Goal: Information Seeking & Learning: Learn about a topic

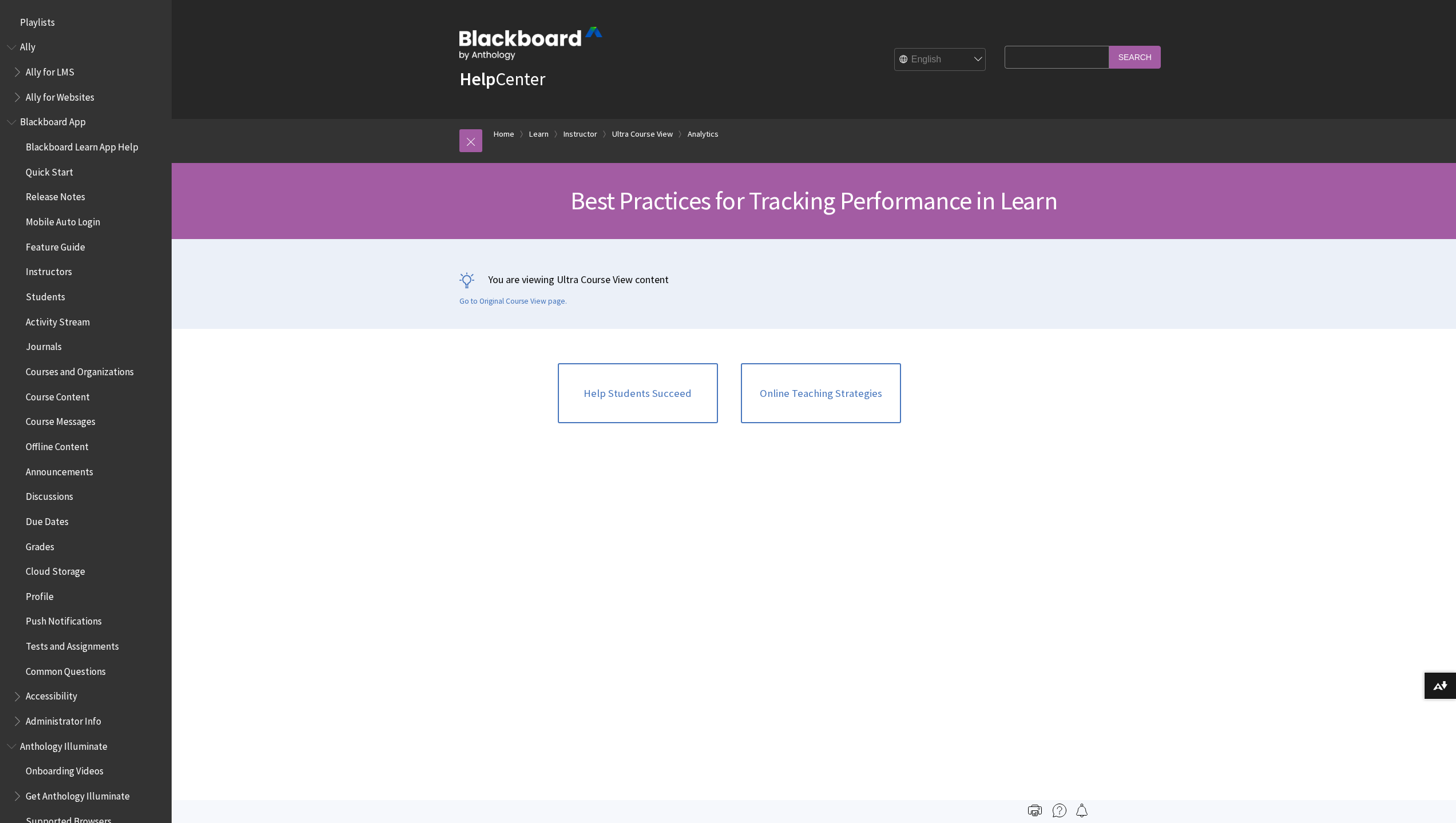
scroll to position [1647, 0]
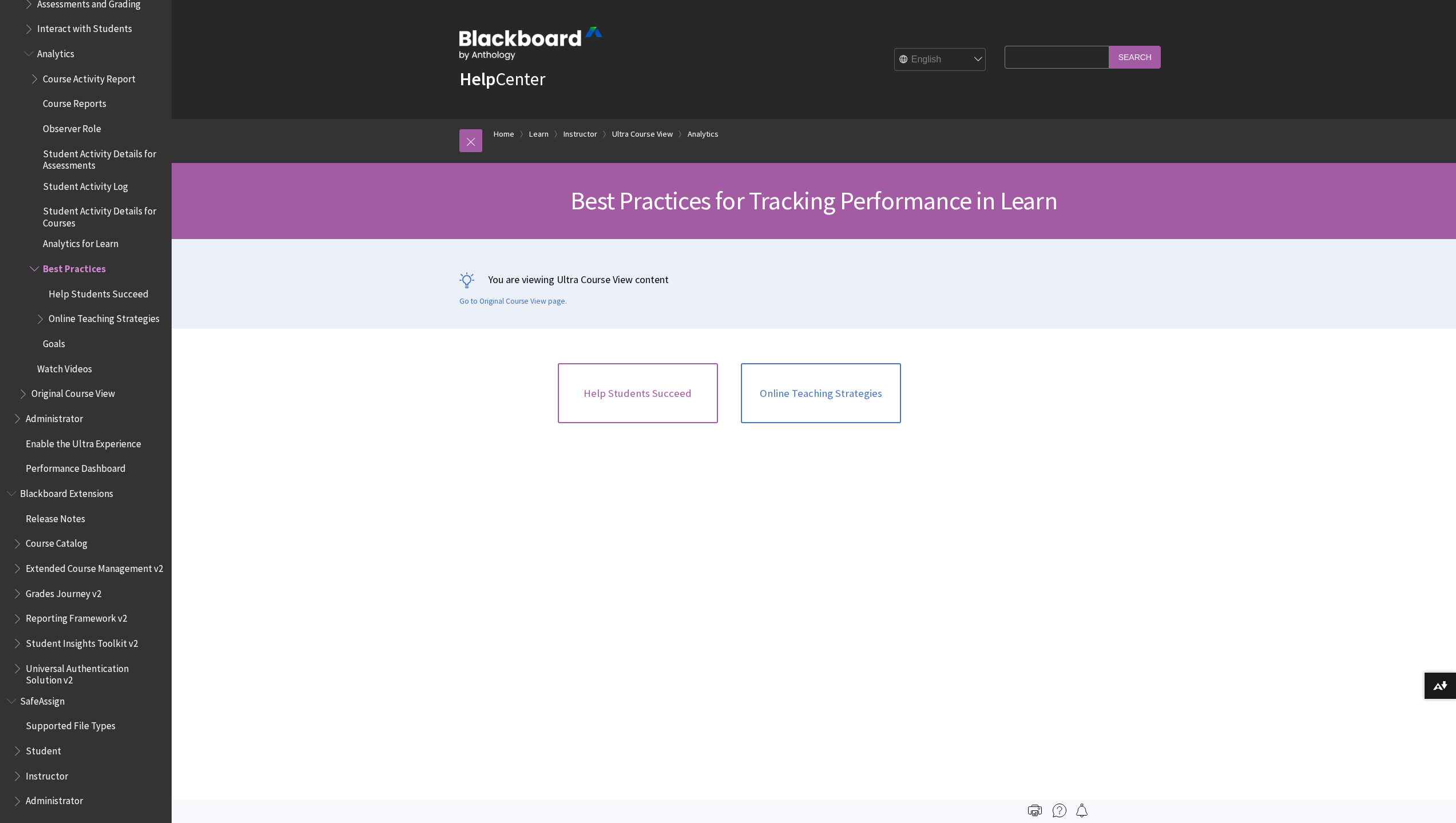
click at [645, 396] on link "Help Students Succeed" at bounding box center [638, 394] width 161 height 61
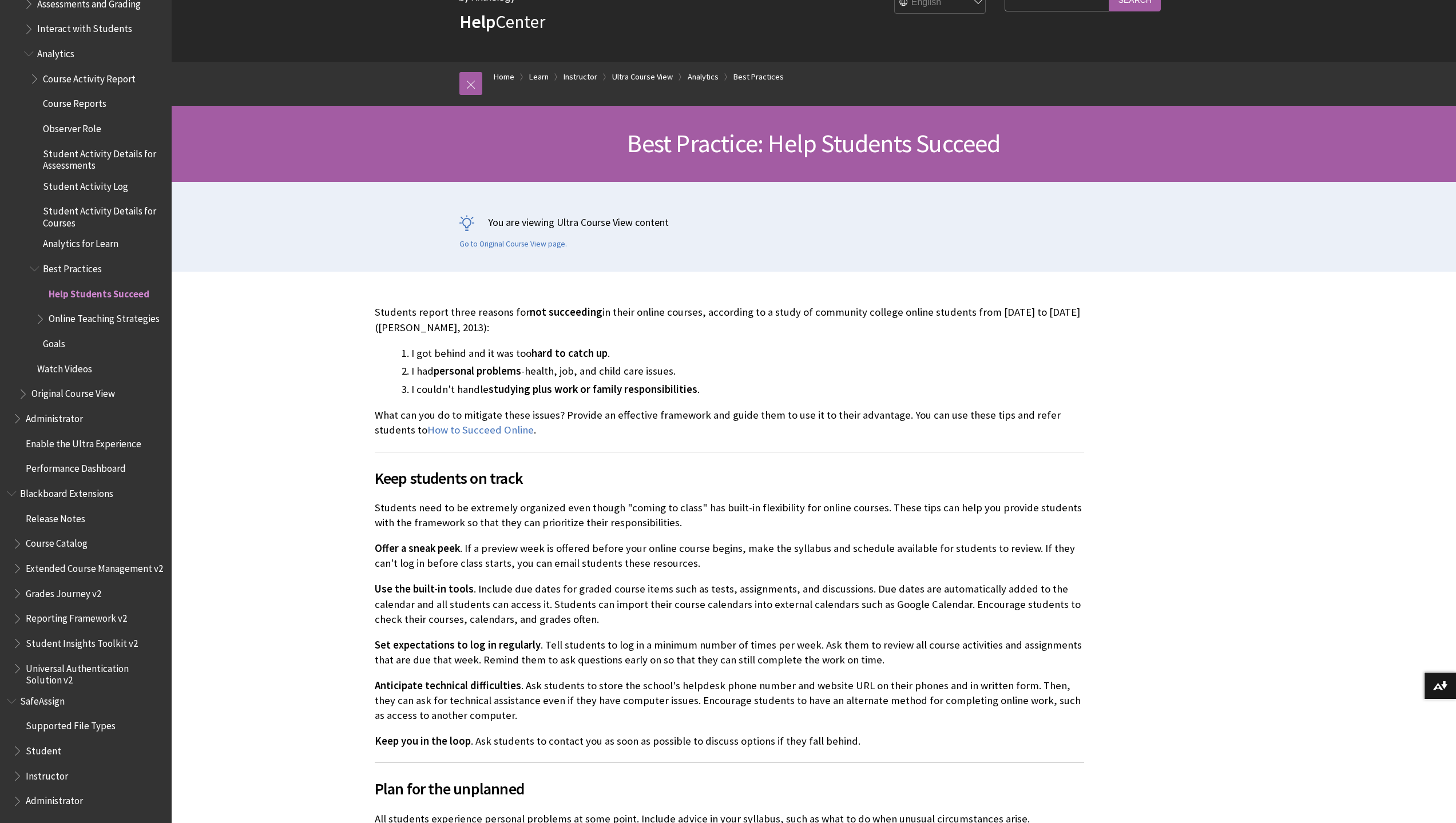
scroll to position [114, 0]
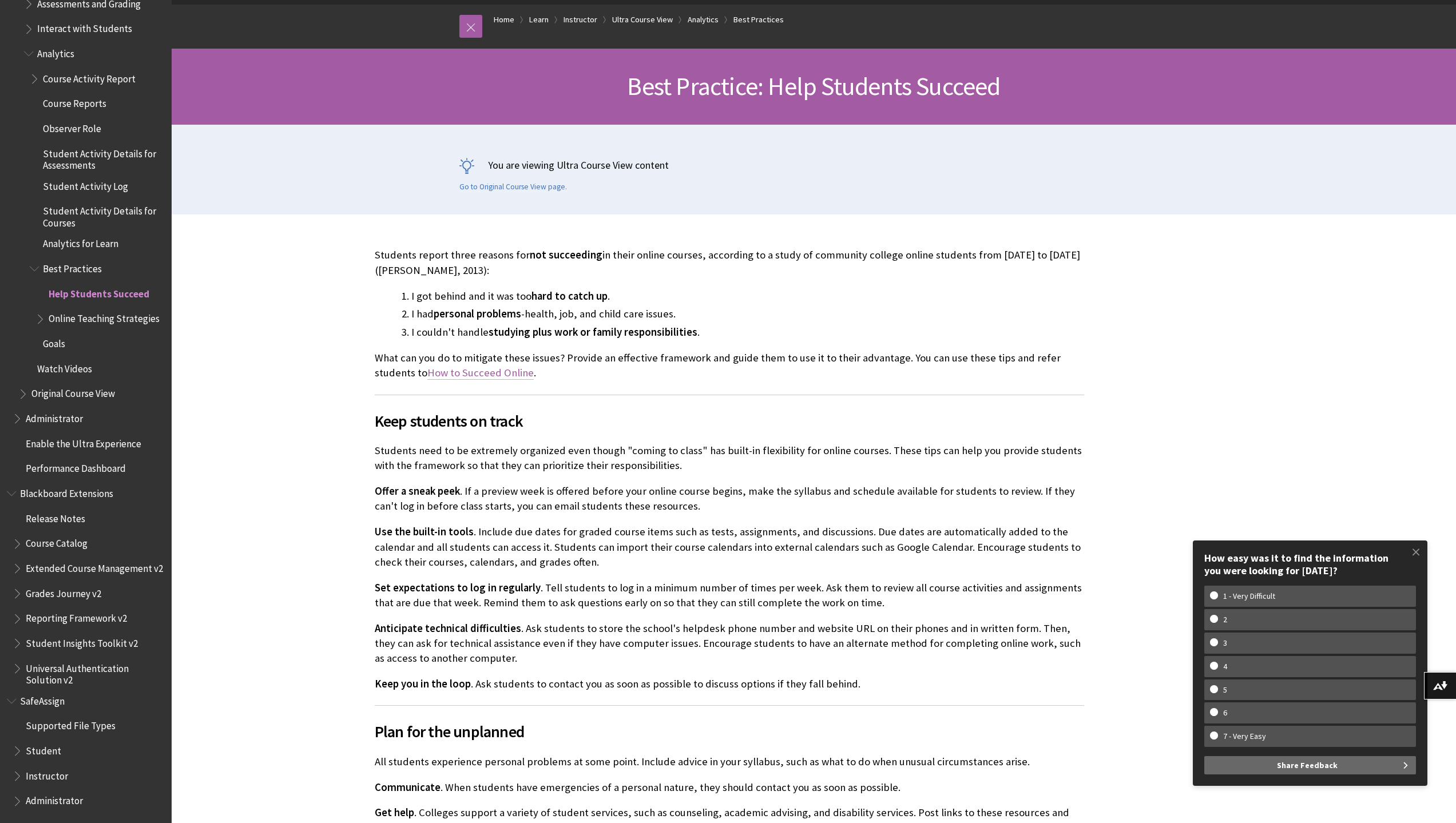
click at [427, 376] on link "How to Succeed Online" at bounding box center [480, 373] width 107 height 14
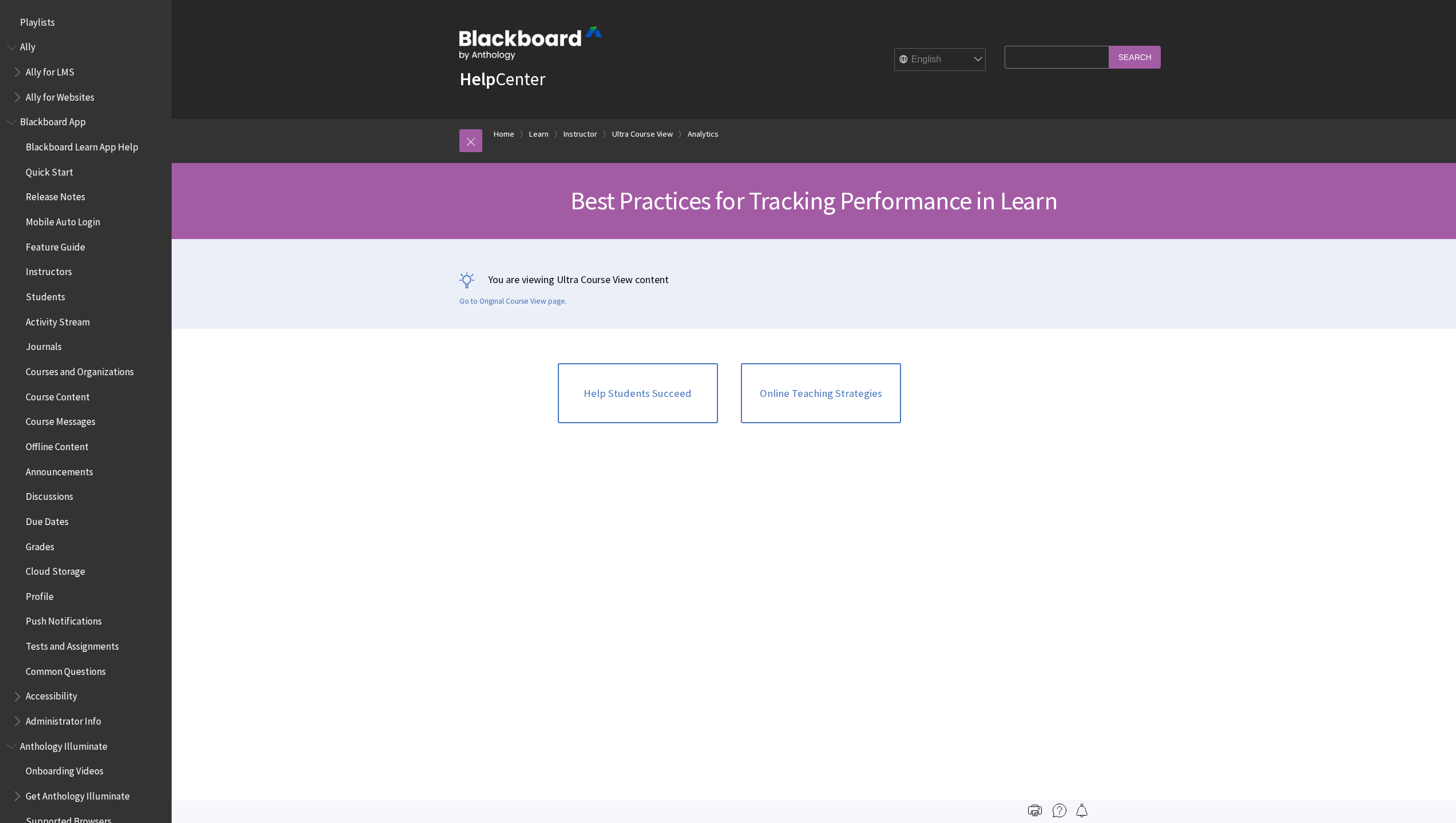
scroll to position [1647, 0]
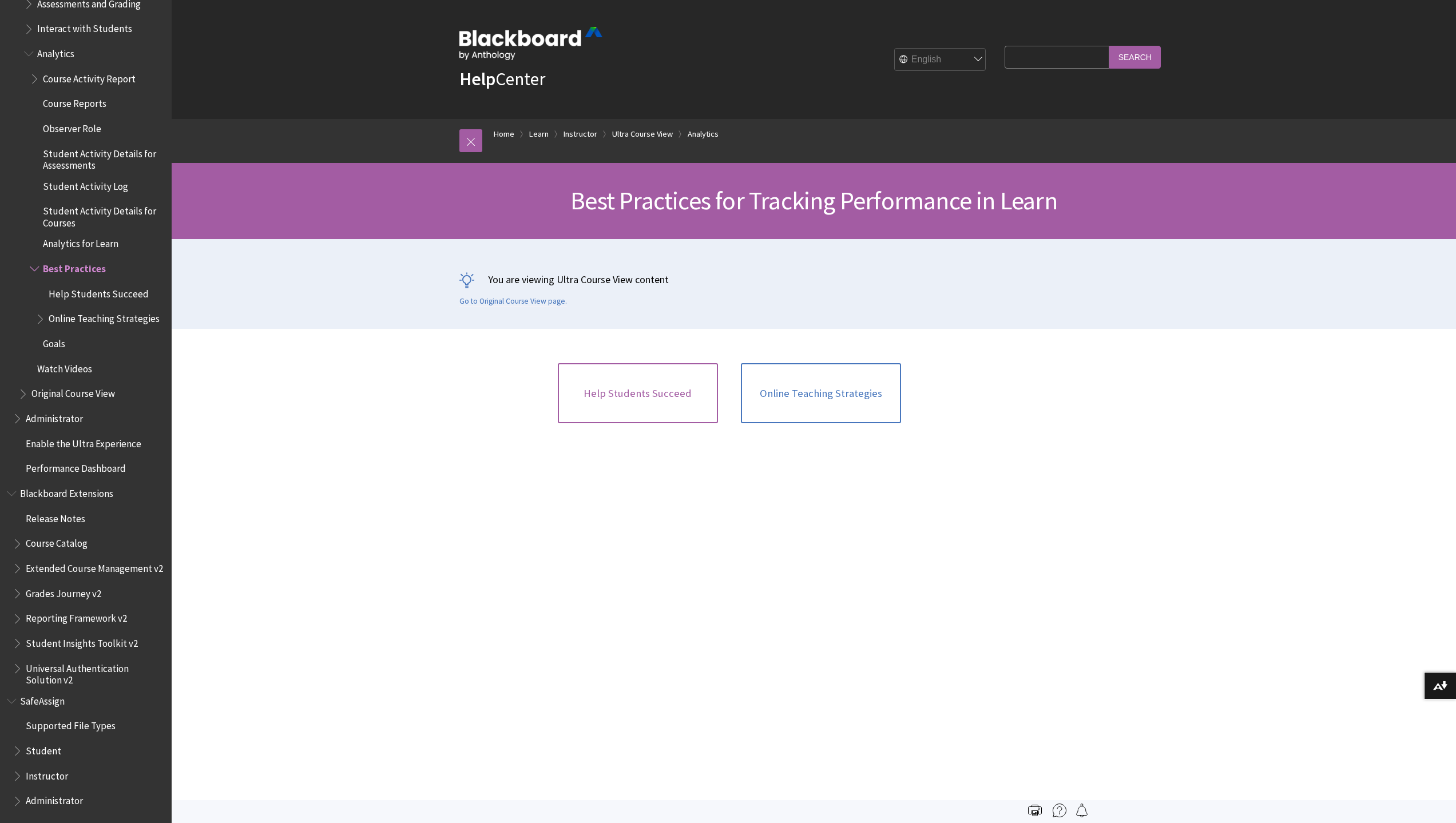
click at [637, 402] on link "Help Students Succeed" at bounding box center [638, 394] width 161 height 61
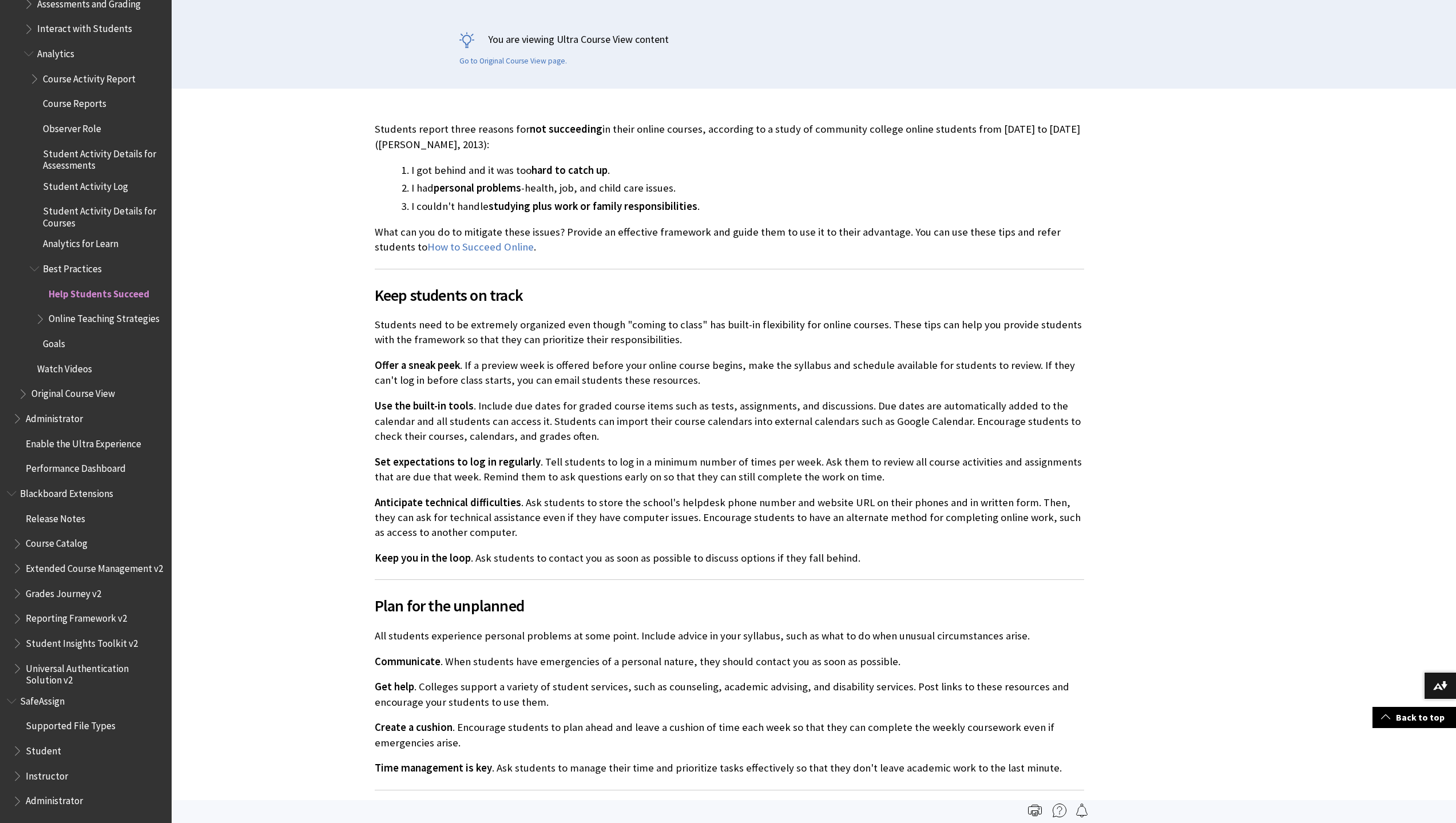
scroll to position [204, 0]
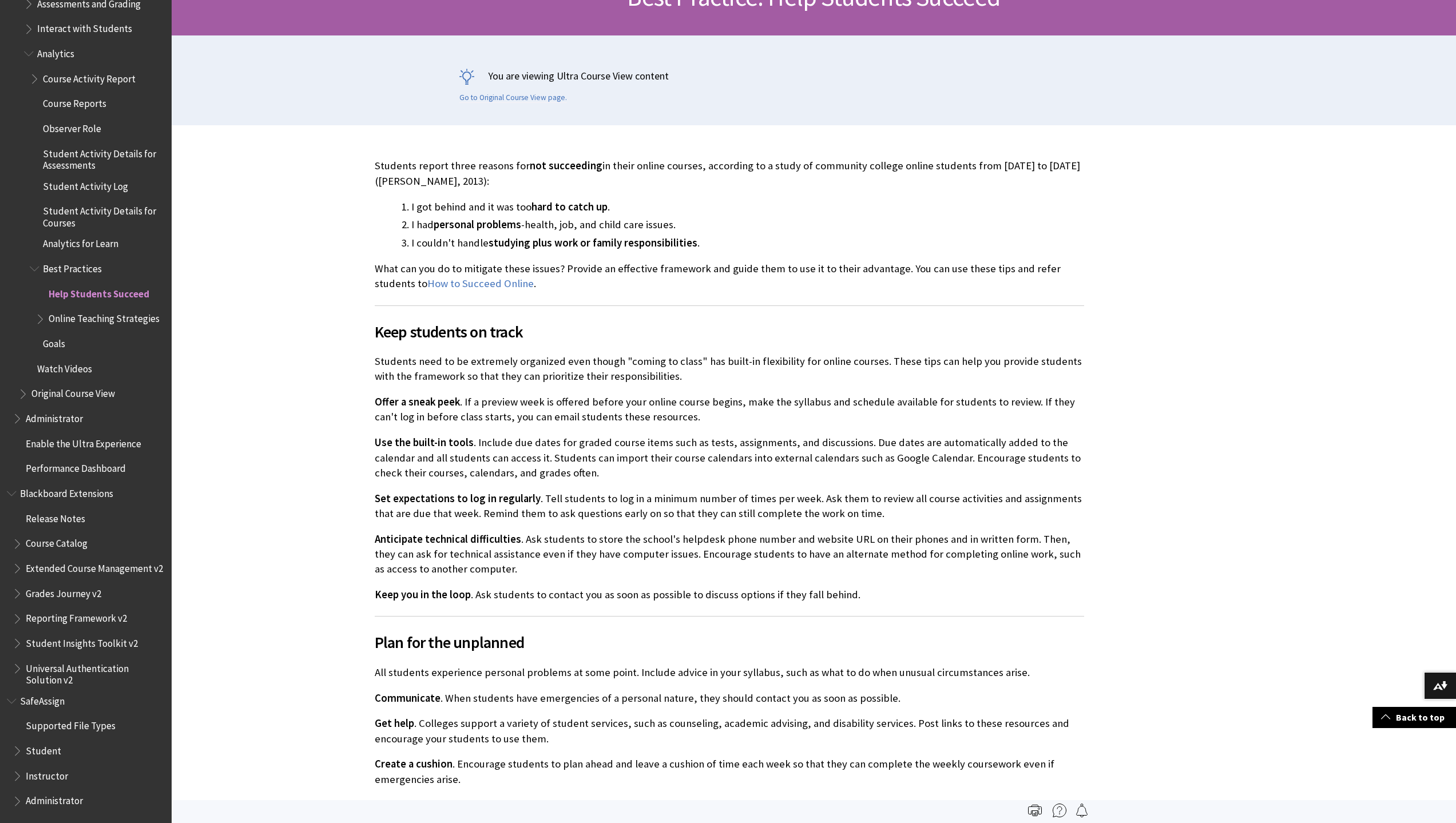
click at [127, 310] on span "Online Teaching Strategies" at bounding box center [104, 317] width 111 height 16
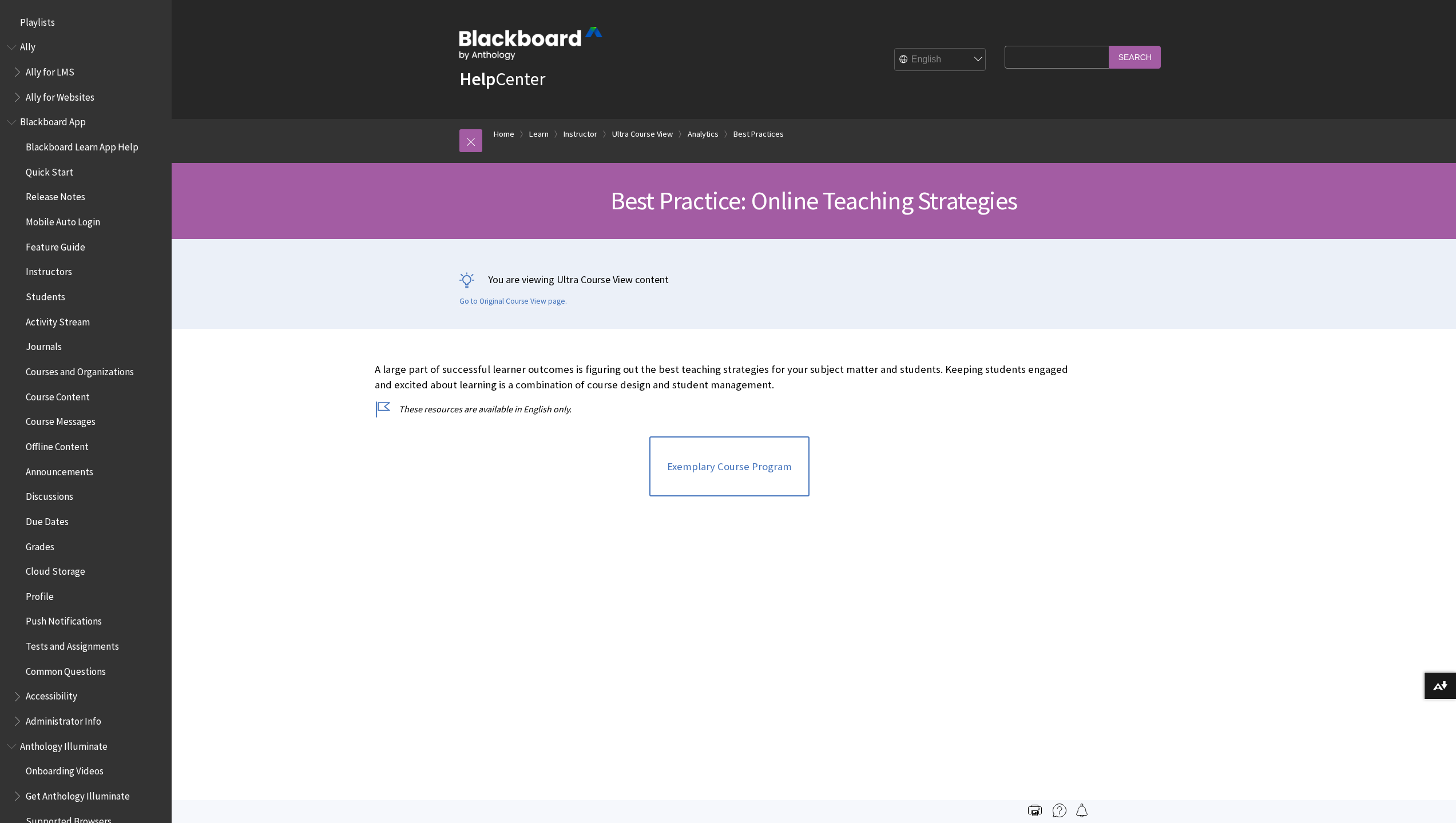
scroll to position [1687, 0]
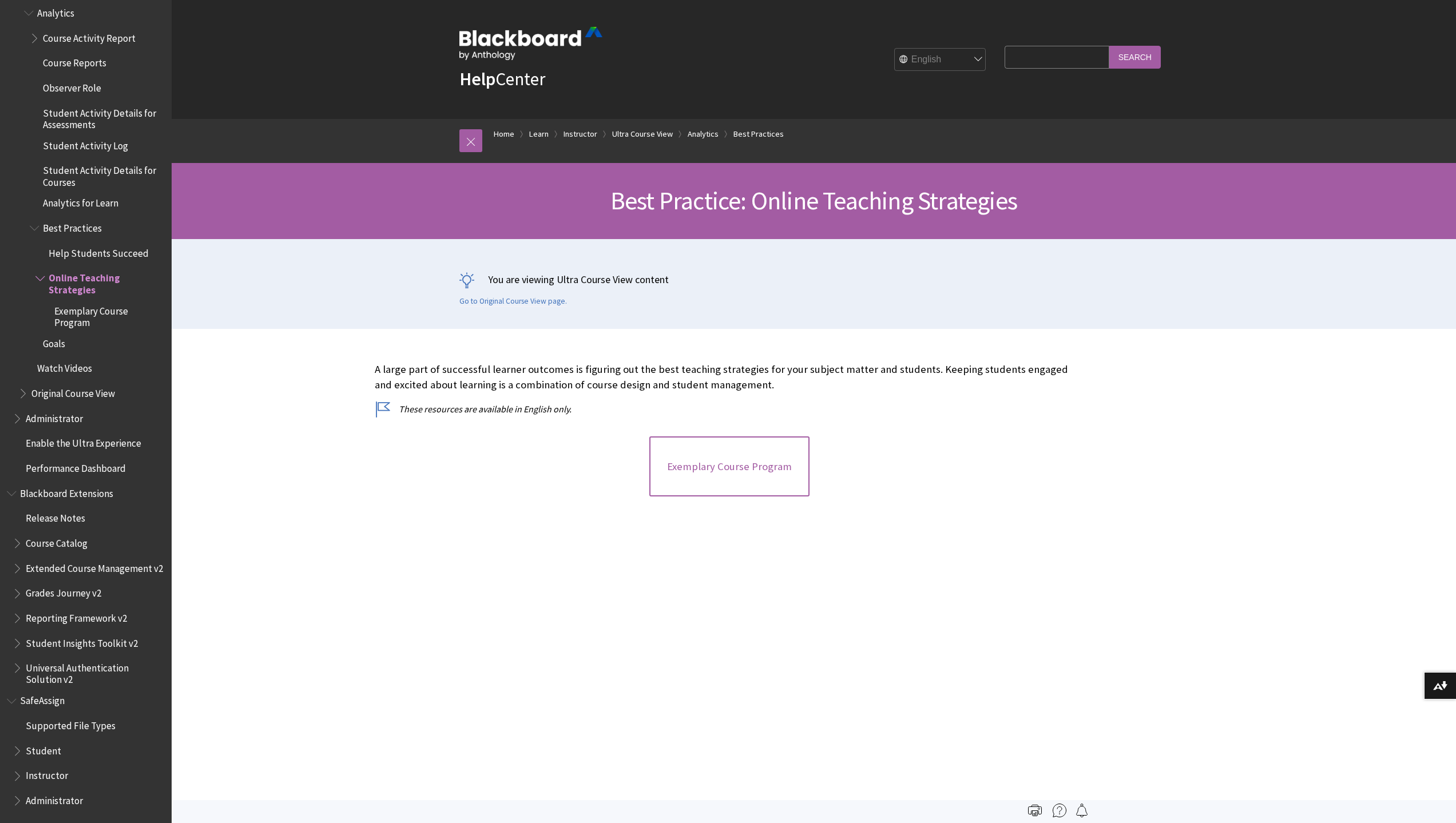
click at [712, 475] on link "Exemplary Course Program" at bounding box center [729, 467] width 161 height 61
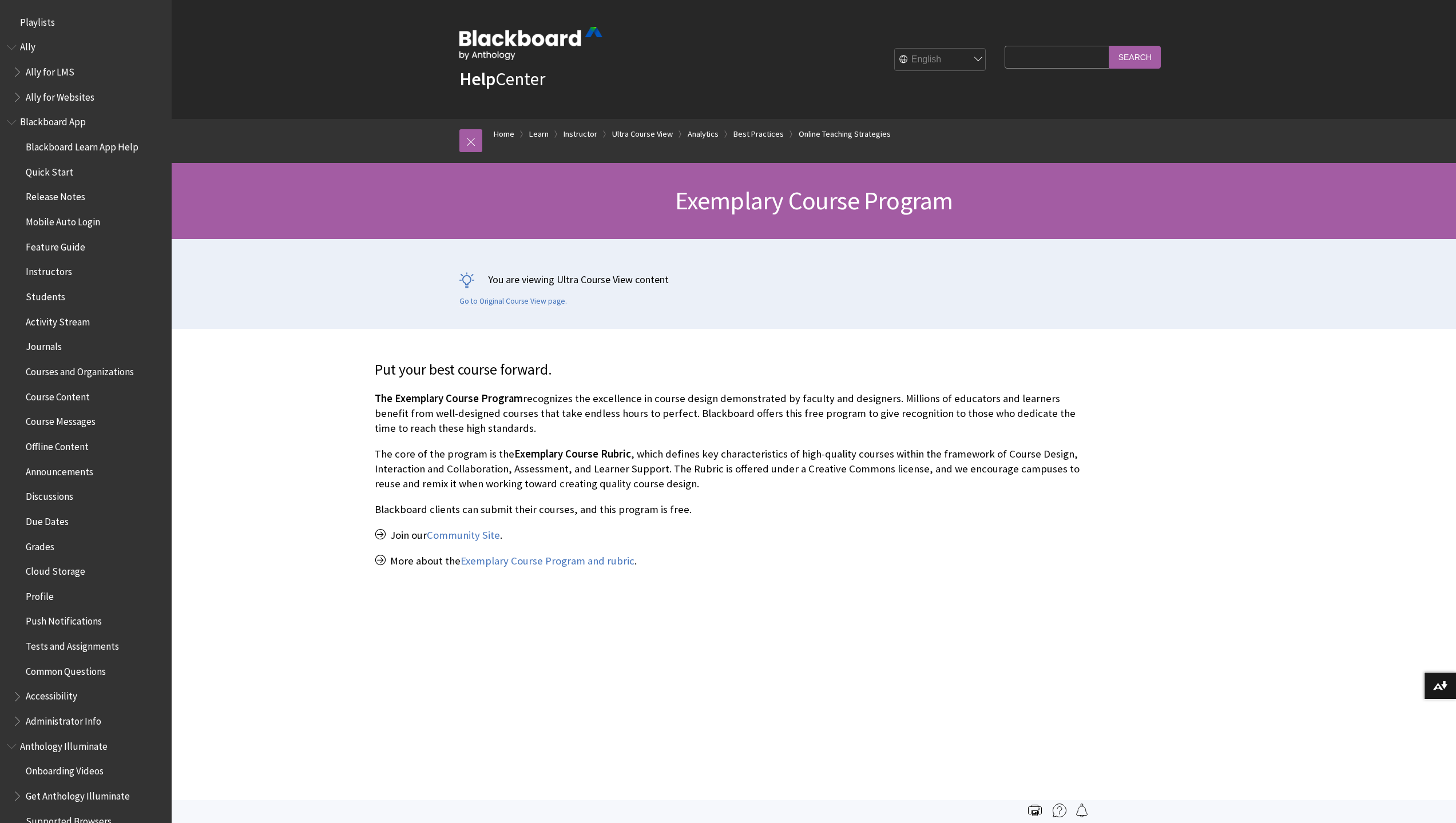
scroll to position [1679, 0]
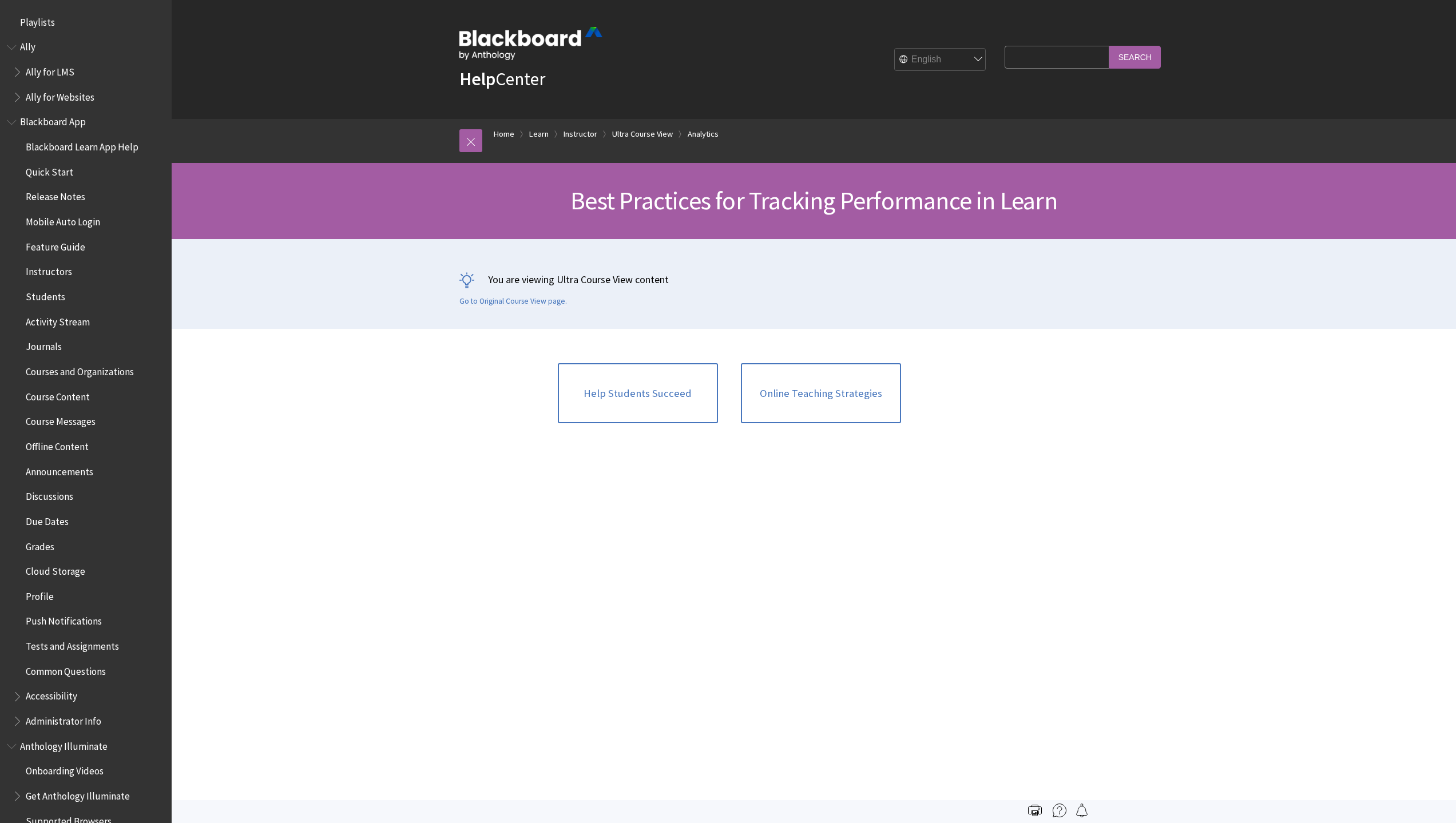
scroll to position [1647, 0]
